Goal: Navigation & Orientation: Go to known website

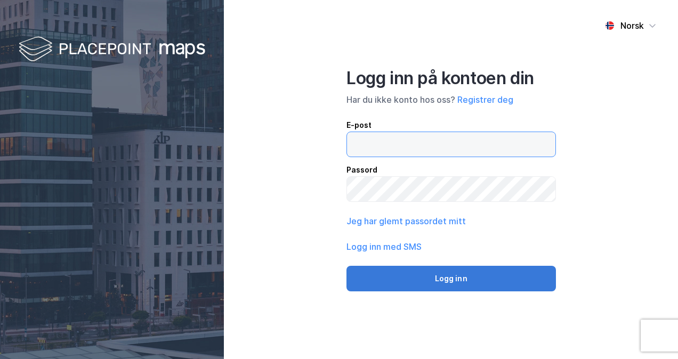
type input "[EMAIL_ADDRESS][DOMAIN_NAME]"
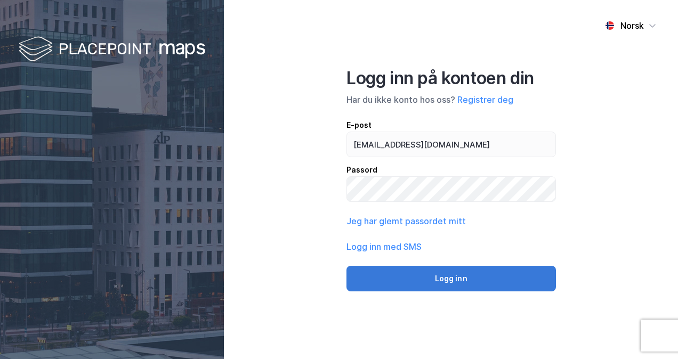
click at [497, 279] on button "Logg inn" at bounding box center [450, 279] width 209 height 26
